Goal: Transaction & Acquisition: Subscribe to service/newsletter

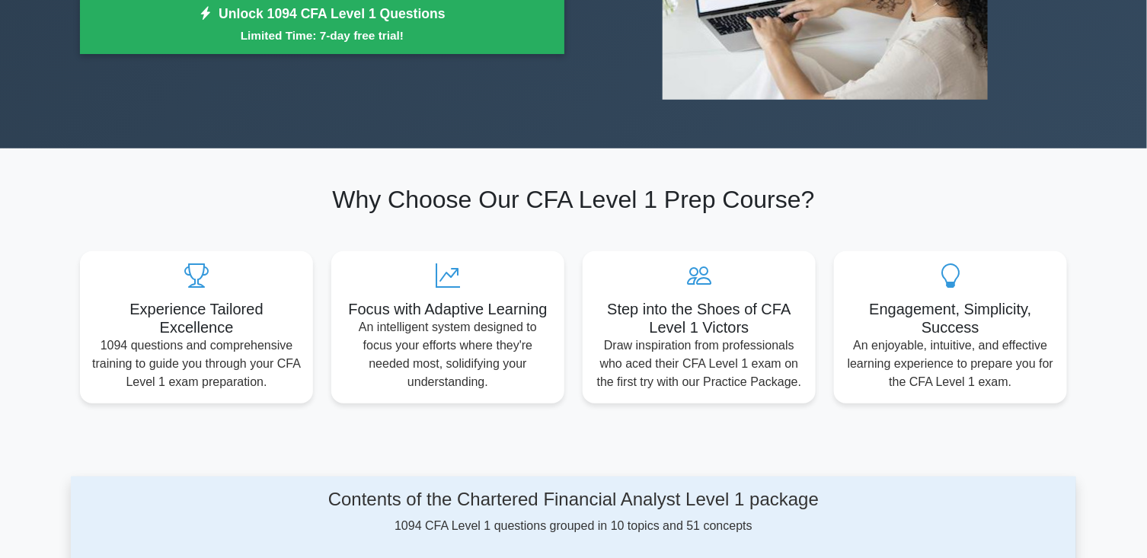
scroll to position [327, 0]
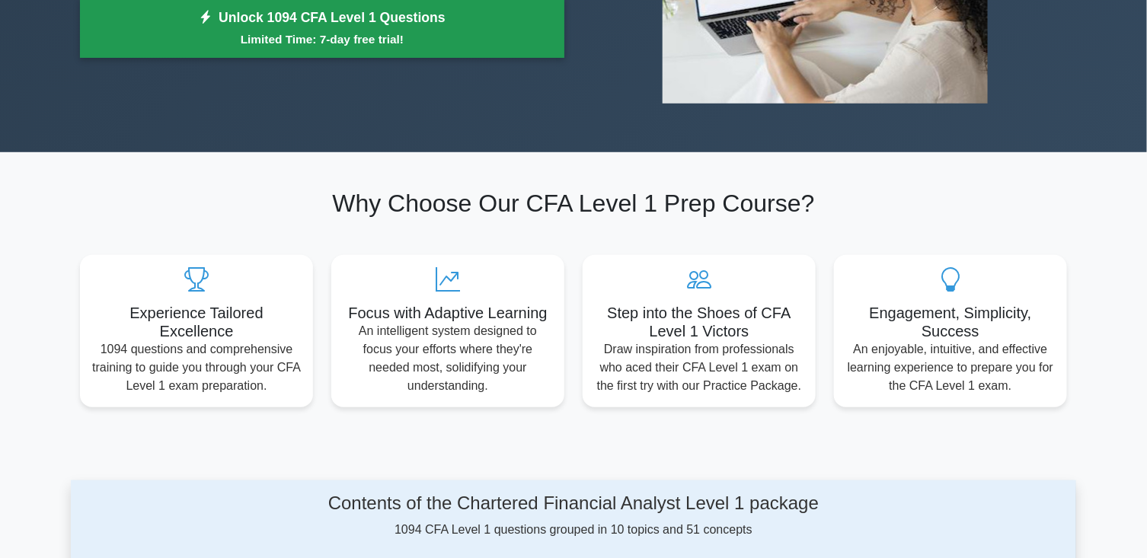
click at [475, 44] on small "Limited Time: 7-day free trial!" at bounding box center [322, 39] width 446 height 18
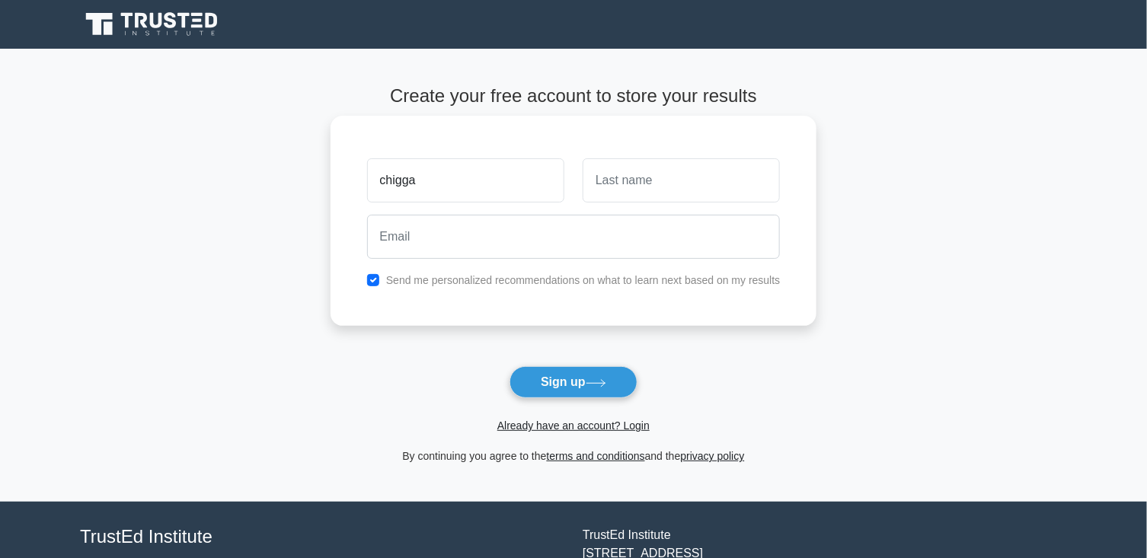
type input "chigga"
click at [614, 177] on input "text" at bounding box center [681, 180] width 197 height 44
type input "[PERSON_NAME]"
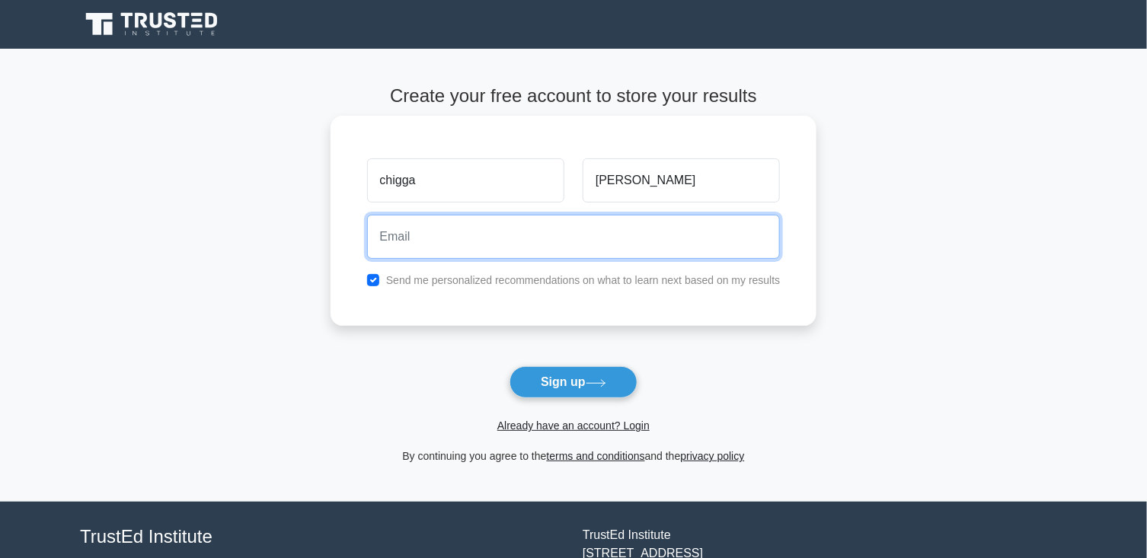
click at [580, 232] on input "email" at bounding box center [574, 237] width 414 height 44
type input "[EMAIL_ADDRESS][DOMAIN_NAME]"
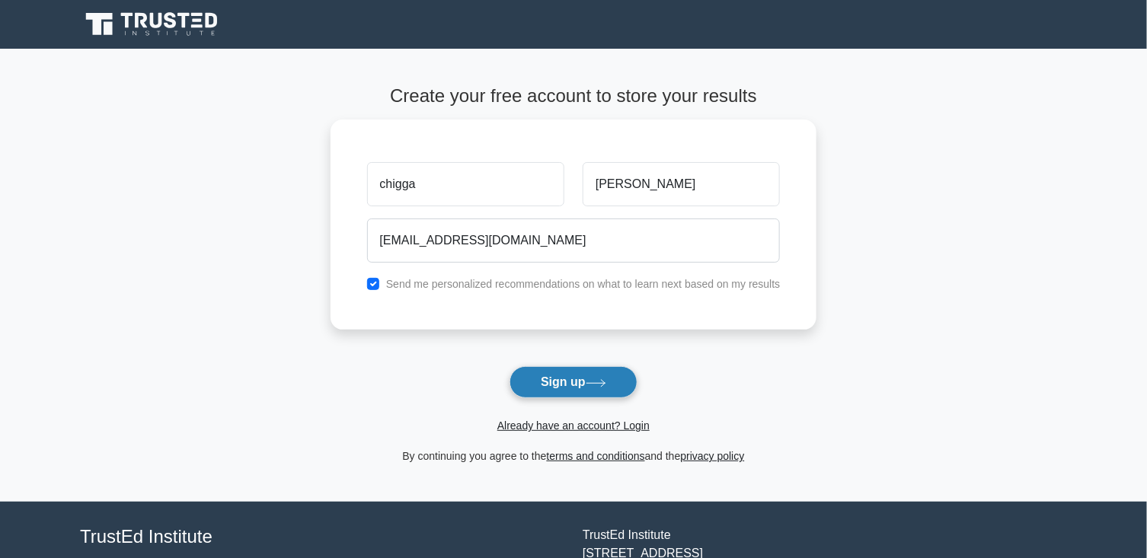
click at [561, 379] on button "Sign up" at bounding box center [574, 382] width 128 height 32
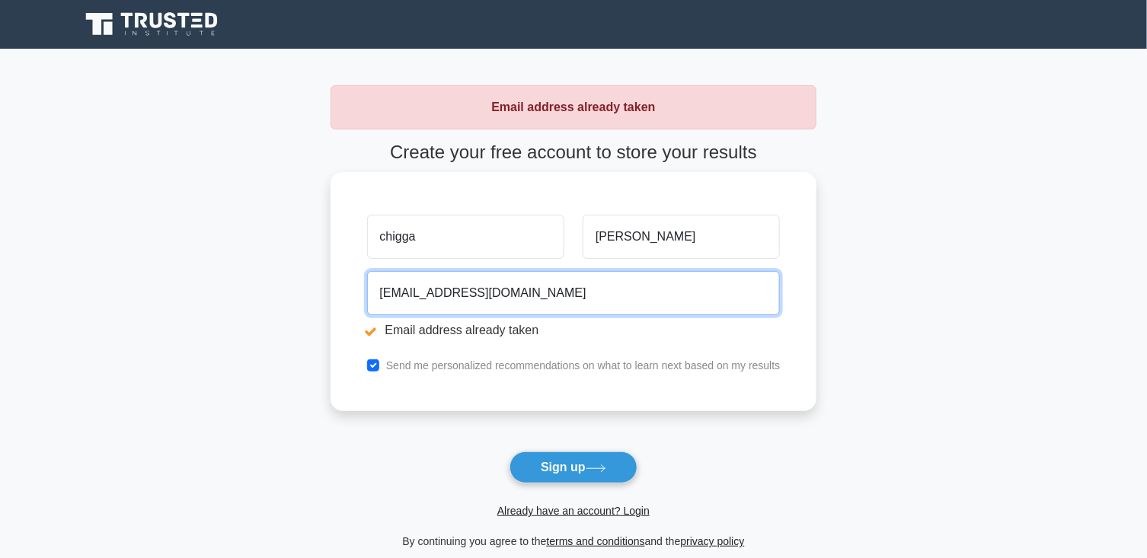
click at [598, 293] on input "[EMAIL_ADDRESS][DOMAIN_NAME]" at bounding box center [574, 293] width 414 height 44
type input "stockmarkettraining77"
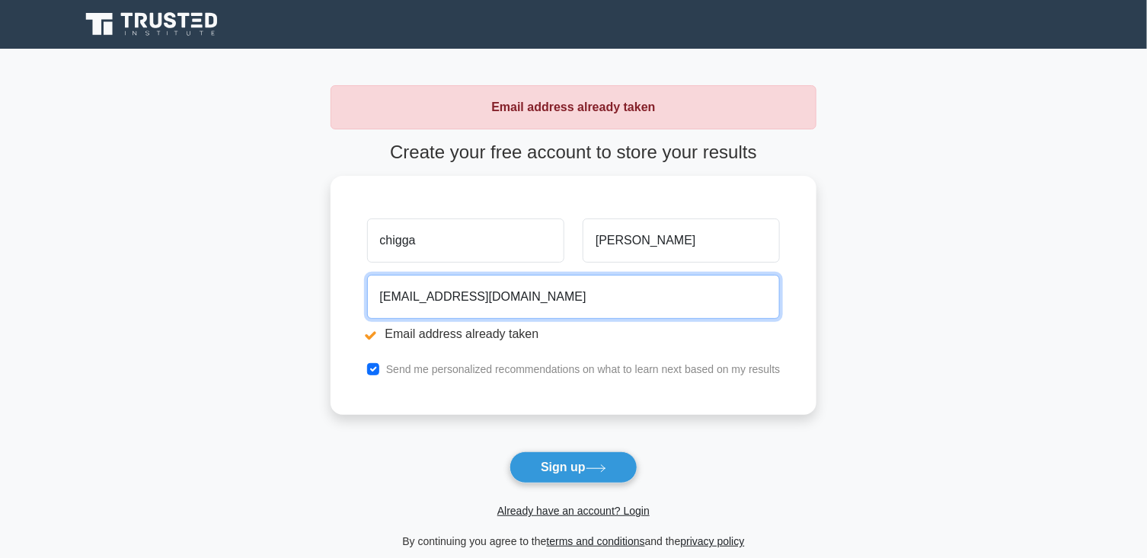
type input "freeusemail41@gmail.com"
click at [510, 452] on button "Sign up" at bounding box center [574, 468] width 128 height 32
